Goal: Navigation & Orientation: Find specific page/section

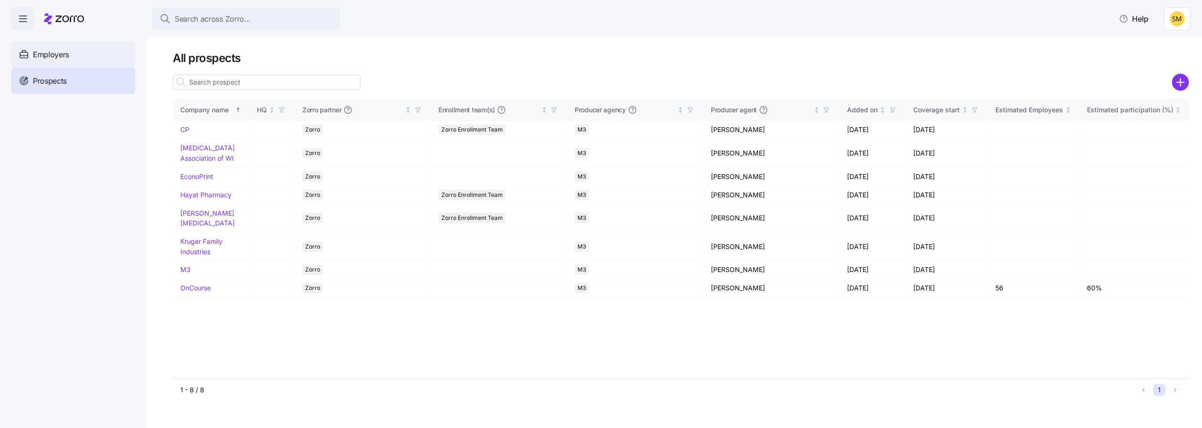
click at [80, 58] on div "Employers" at bounding box center [73, 54] width 124 height 26
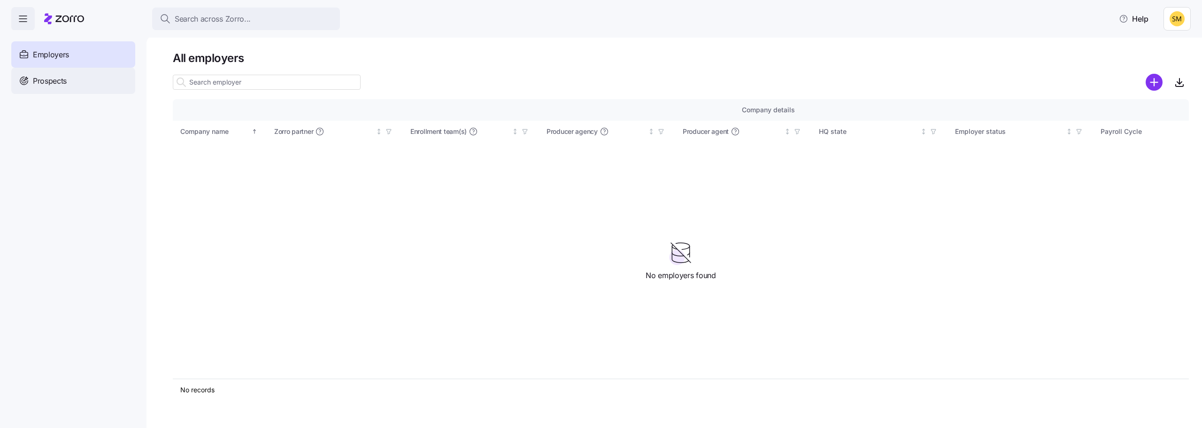
click at [77, 81] on div "Prospects" at bounding box center [73, 81] width 124 height 26
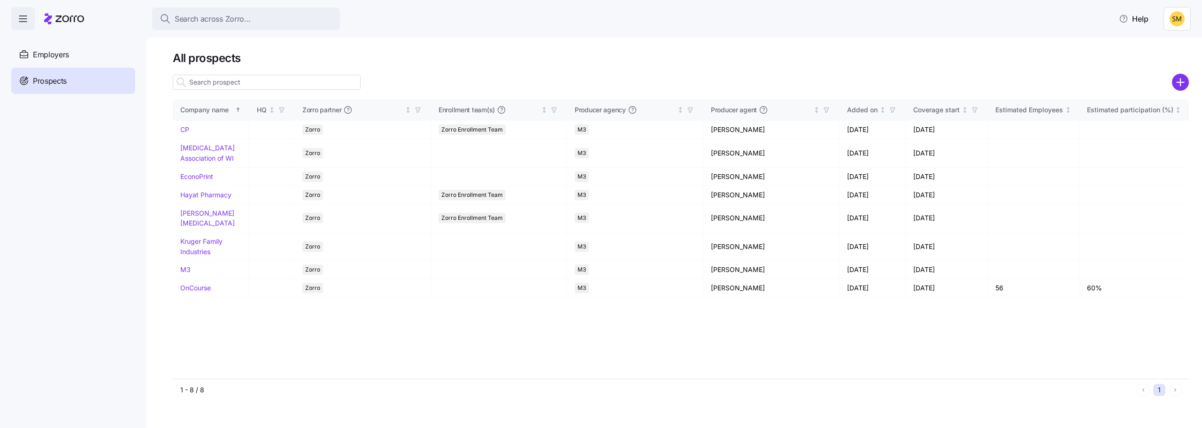
drag, startPoint x: 51, startPoint y: 55, endPoint x: 682, endPoint y: 13, distance: 631.9
click at [51, 56] on span "Employers" at bounding box center [51, 55] width 36 height 12
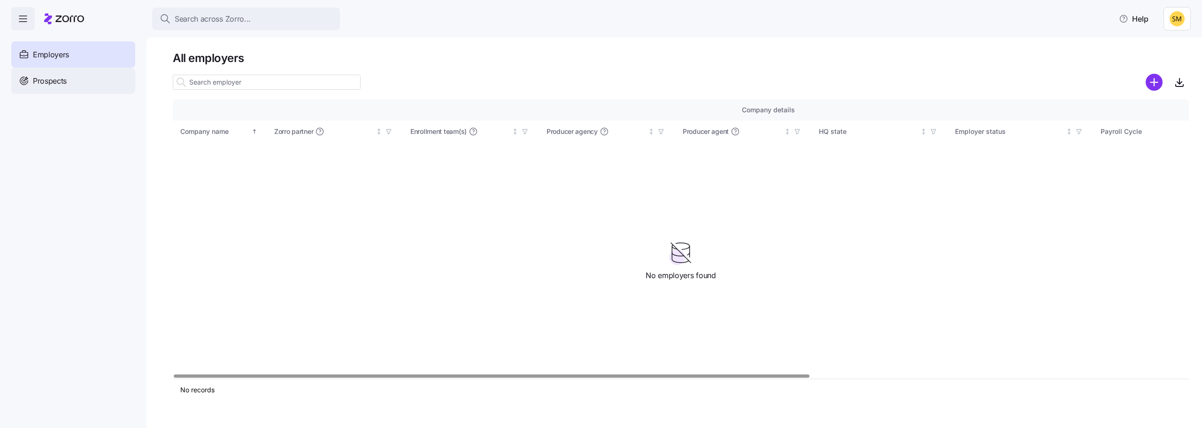
click at [51, 83] on span "Prospects" at bounding box center [50, 81] width 34 height 12
